Goal: Information Seeking & Learning: Compare options

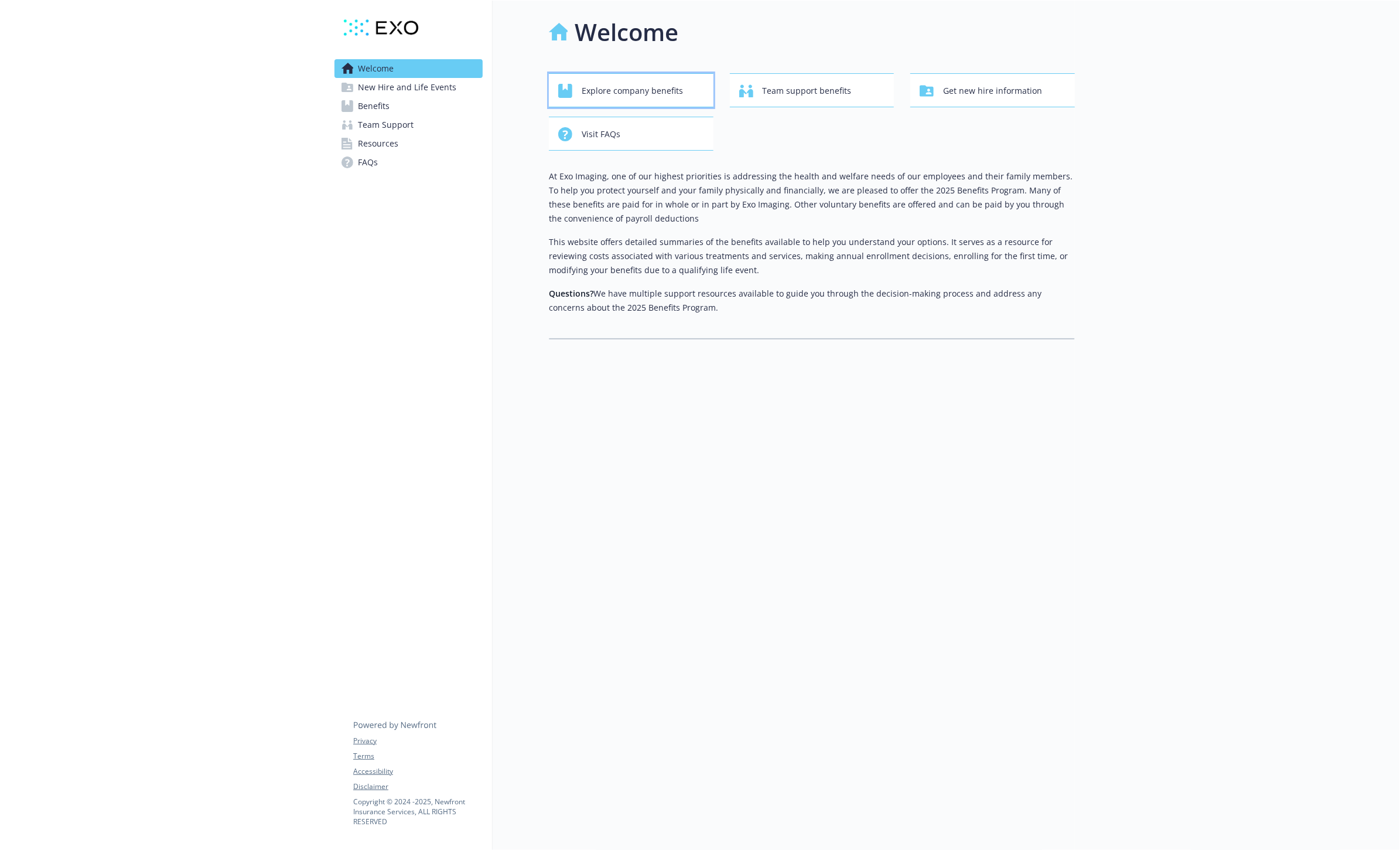
click at [663, 95] on span "Explore company benefits" at bounding box center [632, 90] width 101 height 22
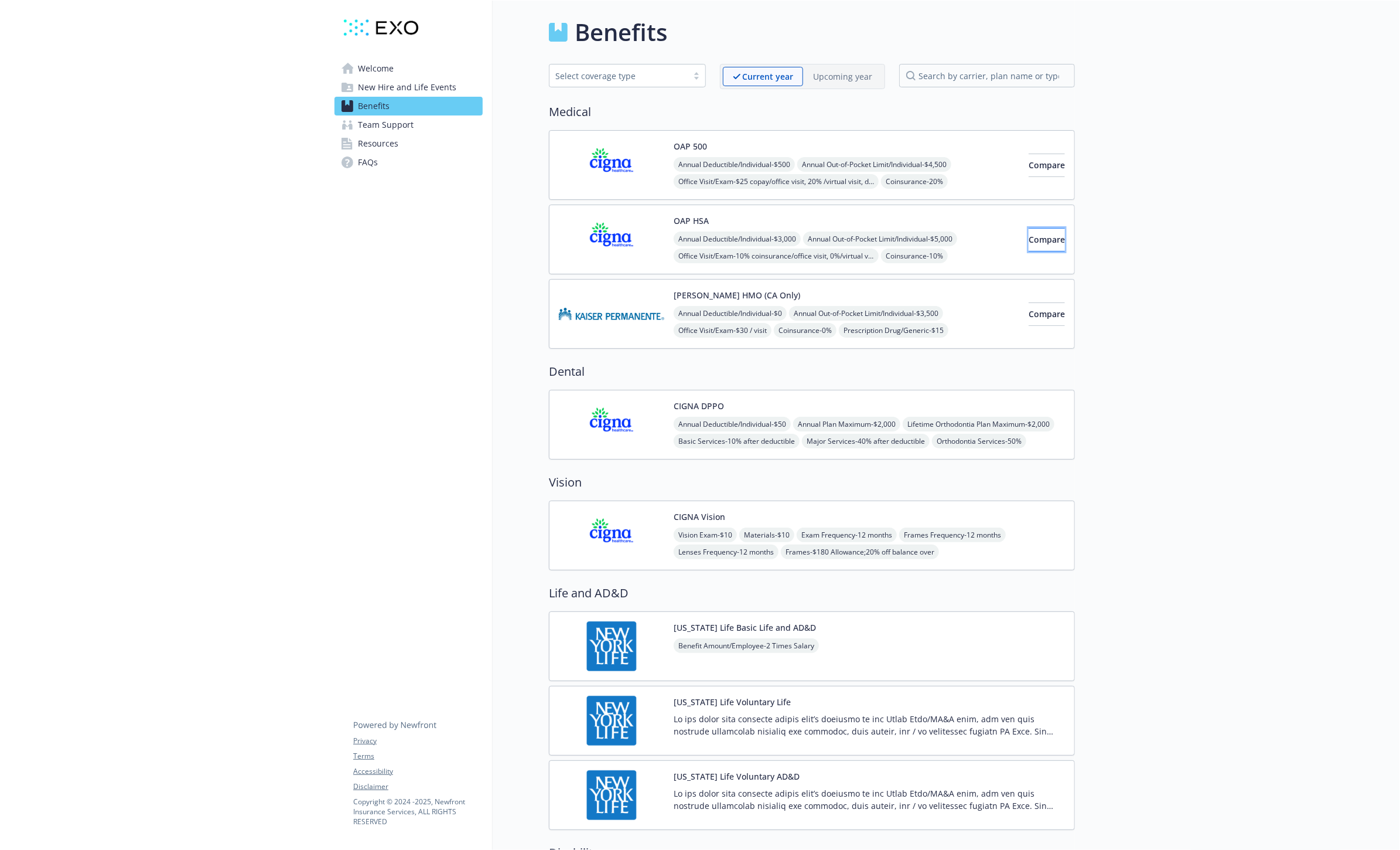
click at [1031, 237] on span "Compare" at bounding box center [1047, 239] width 37 height 11
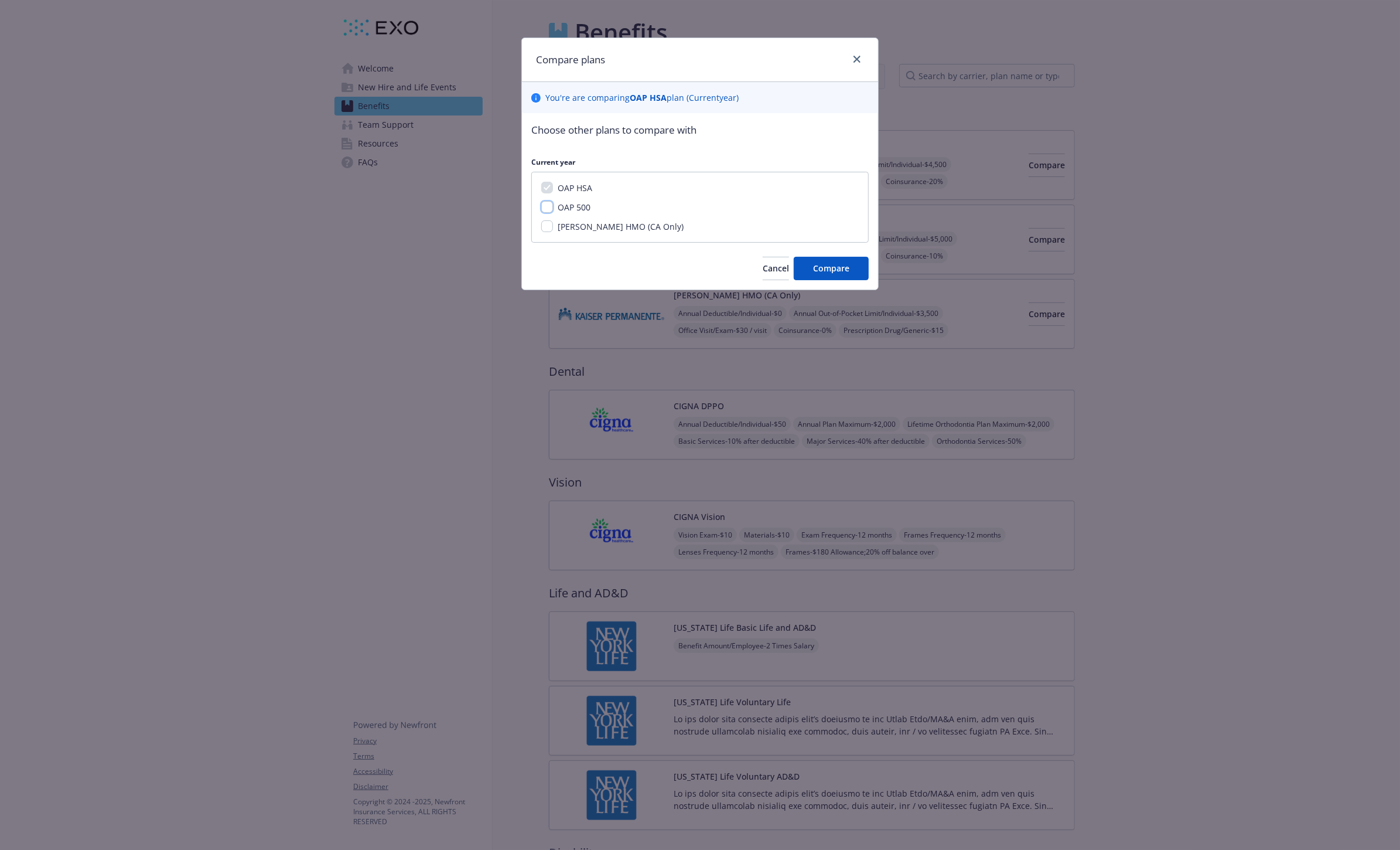
drag, startPoint x: 542, startPoint y: 209, endPoint x: 629, endPoint y: 217, distance: 87.4
click at [542, 208] on input "OAP 500" at bounding box center [547, 207] width 12 height 12
checkbox input "true"
click at [829, 267] on span "Compare" at bounding box center [831, 268] width 37 height 11
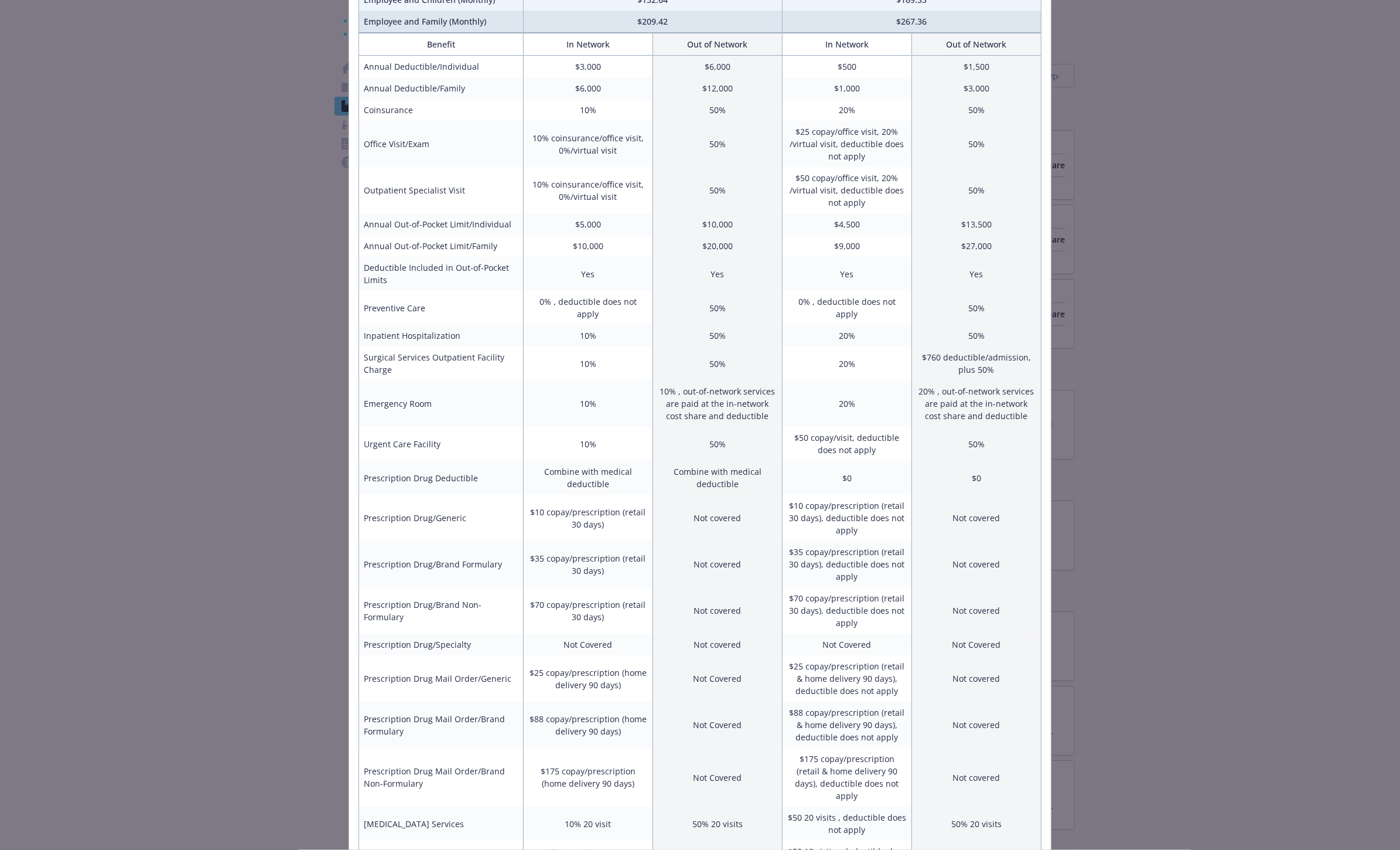
scroll to position [223, 0]
